Goal: Task Accomplishment & Management: Manage account settings

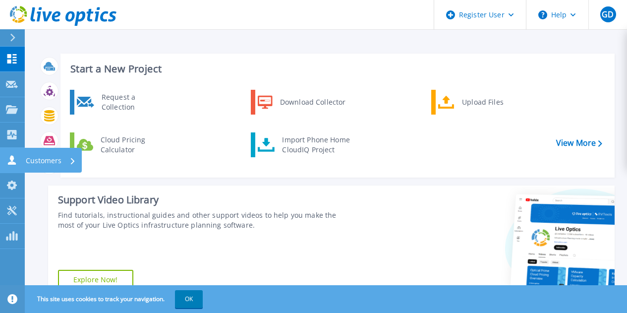
click at [10, 164] on icon at bounding box center [12, 159] width 8 height 9
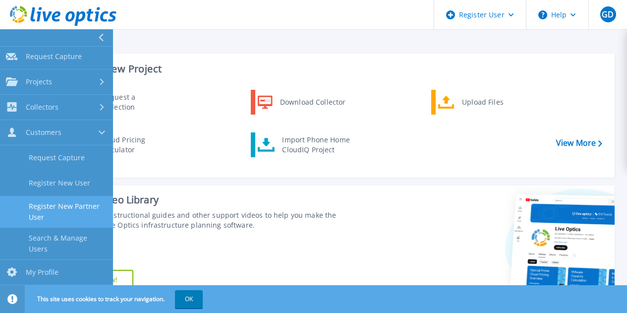
scroll to position [28, 0]
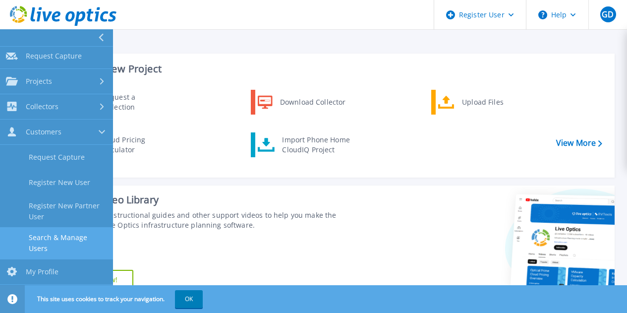
click at [49, 241] on link "Search & Manage Users" at bounding box center [56, 243] width 113 height 32
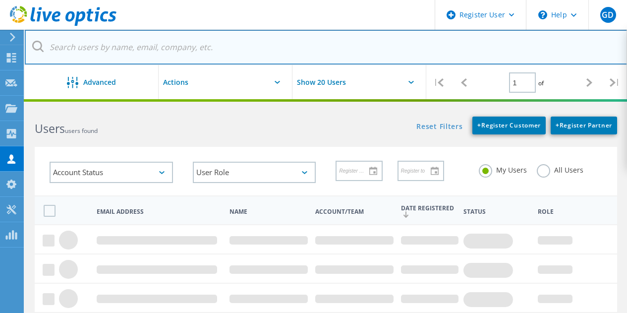
click at [155, 42] on input "text" at bounding box center [326, 47] width 603 height 35
type input "[PERSON_NAME]"
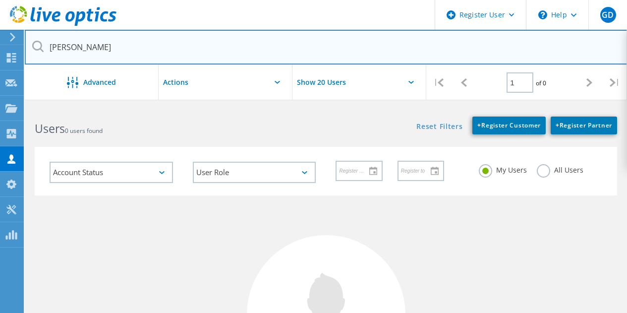
click at [128, 42] on input "[PERSON_NAME]" at bounding box center [326, 47] width 603 height 35
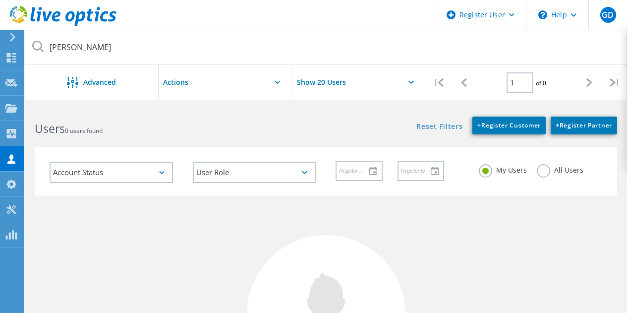
click at [543, 173] on label "All Users" at bounding box center [560, 168] width 47 height 9
click at [0, 0] on input "All Users" at bounding box center [0, 0] width 0 height 0
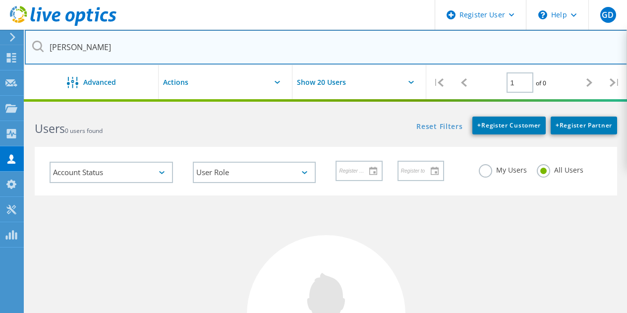
click at [282, 49] on input "[PERSON_NAME]" at bounding box center [326, 47] width 603 height 35
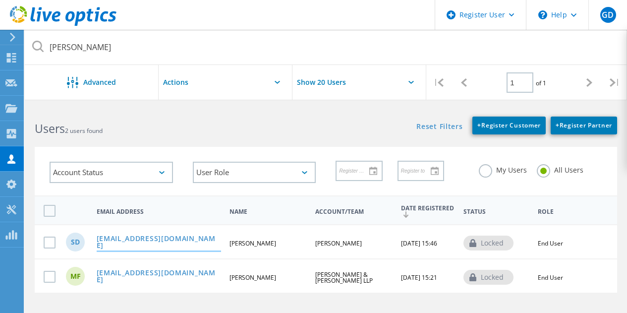
click at [165, 242] on link "[EMAIL_ADDRESS][DOMAIN_NAME]" at bounding box center [159, 242] width 124 height 15
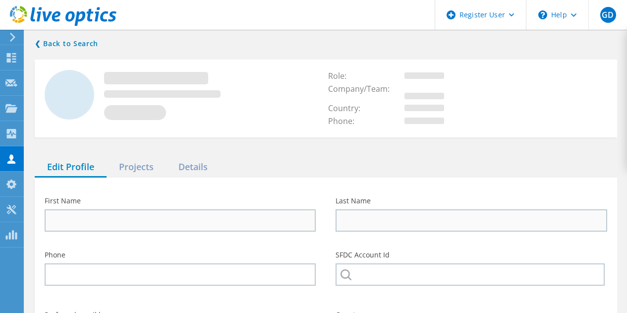
type input "[PERSON_NAME]"
type input "16037144753"
type input "[PERSON_NAME]"
type input "English"
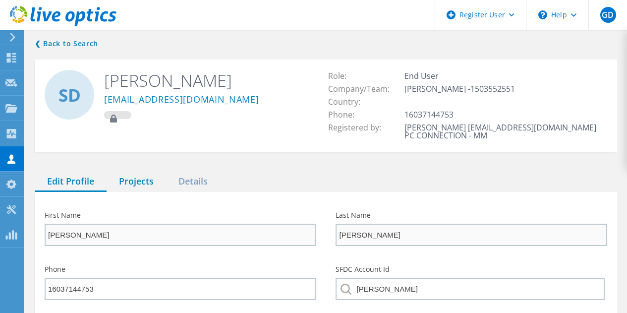
click at [142, 177] on div "Projects" at bounding box center [136, 181] width 59 height 20
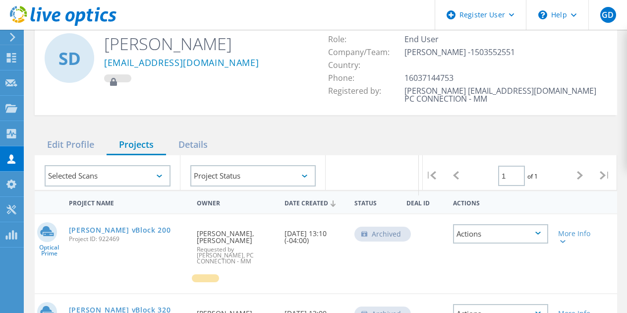
scroll to position [39, 0]
